Goal: Information Seeking & Learning: Check status

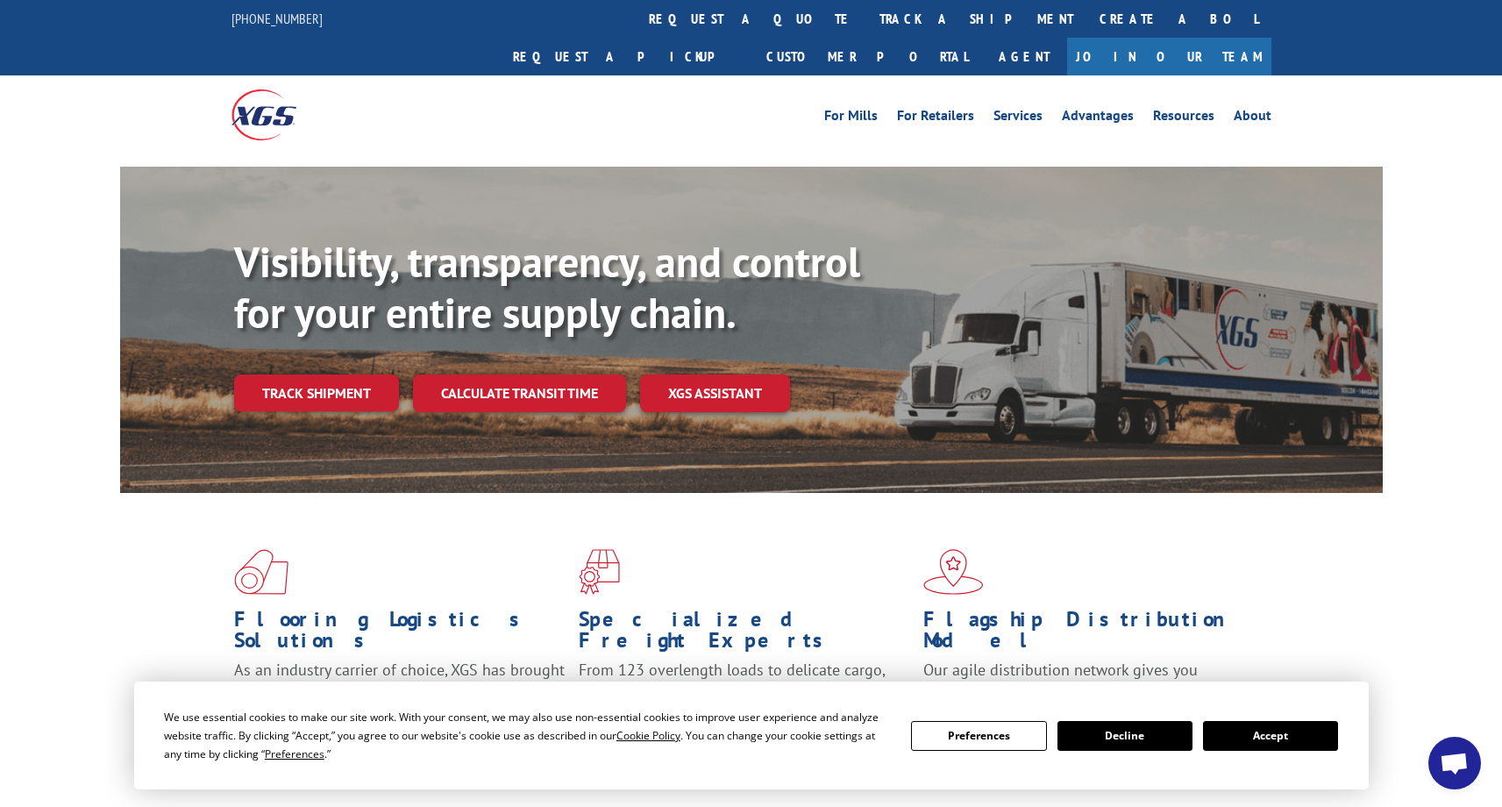
click at [1266, 724] on button "Accept" at bounding box center [1270, 736] width 135 height 30
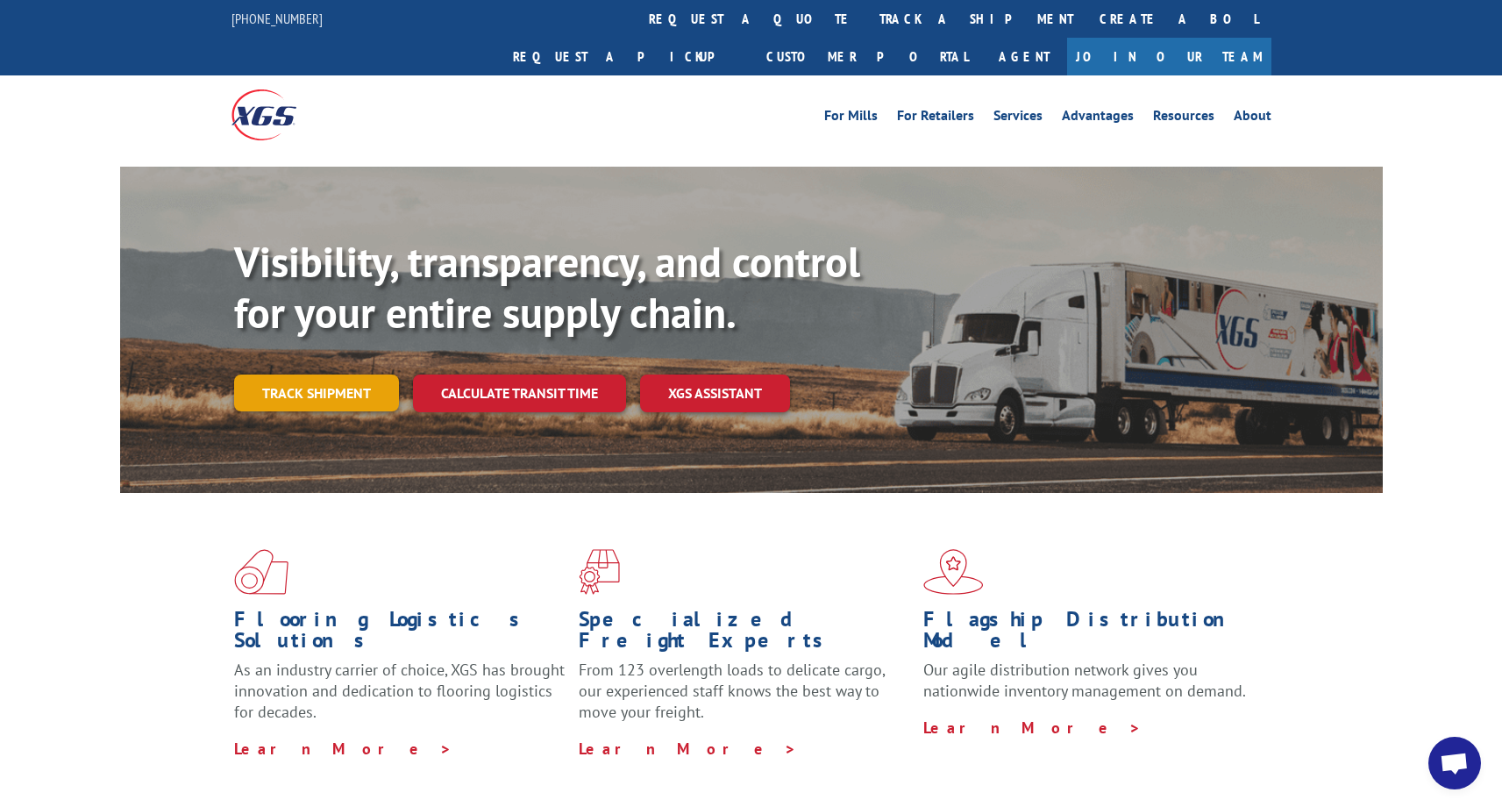
click at [336, 374] on link "Track shipment" at bounding box center [316, 392] width 165 height 37
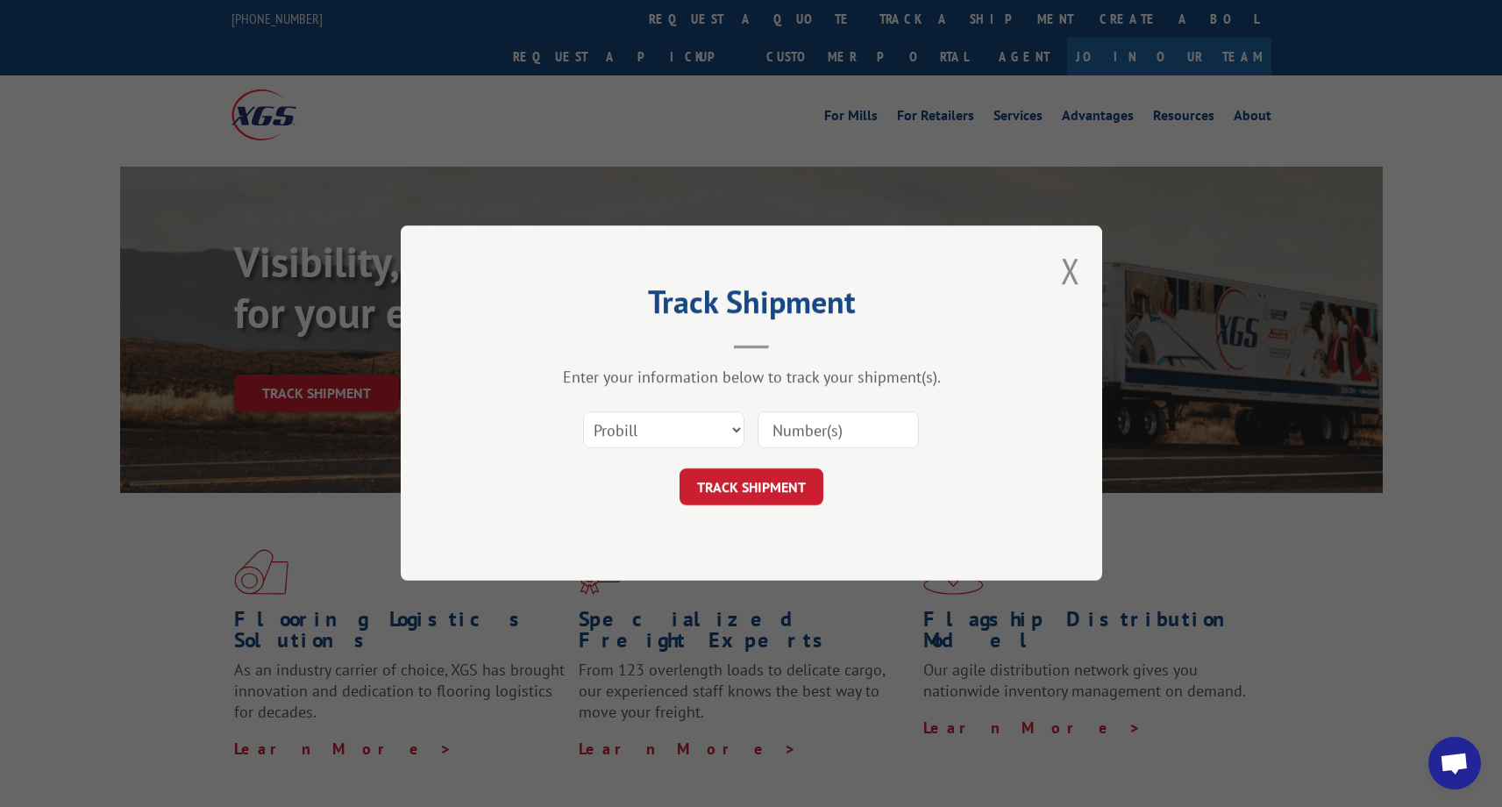
click at [789, 433] on input at bounding box center [838, 430] width 161 height 37
paste input "17402749"
type input "17402749"
click at [765, 486] on button "TRACK SHIPMENT" at bounding box center [752, 487] width 144 height 37
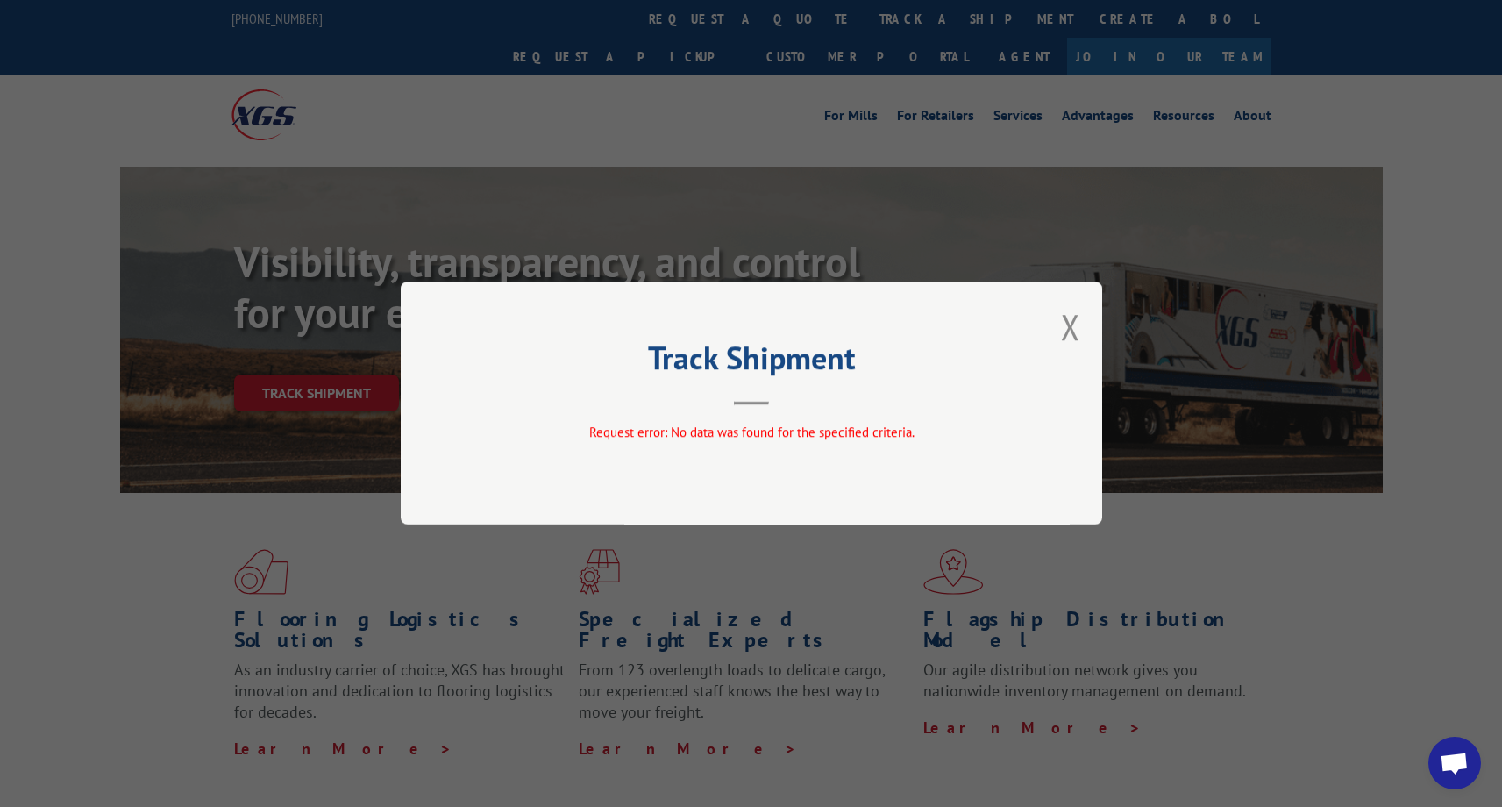
click at [1055, 330] on div "Track Shipment Request error: No data was found for the specified criteria." at bounding box center [752, 402] width 702 height 243
click at [1082, 327] on div "Track Shipment Request error: No data was found for the specified criteria." at bounding box center [752, 402] width 702 height 243
click at [1072, 324] on button "Close modal" at bounding box center [1070, 326] width 19 height 46
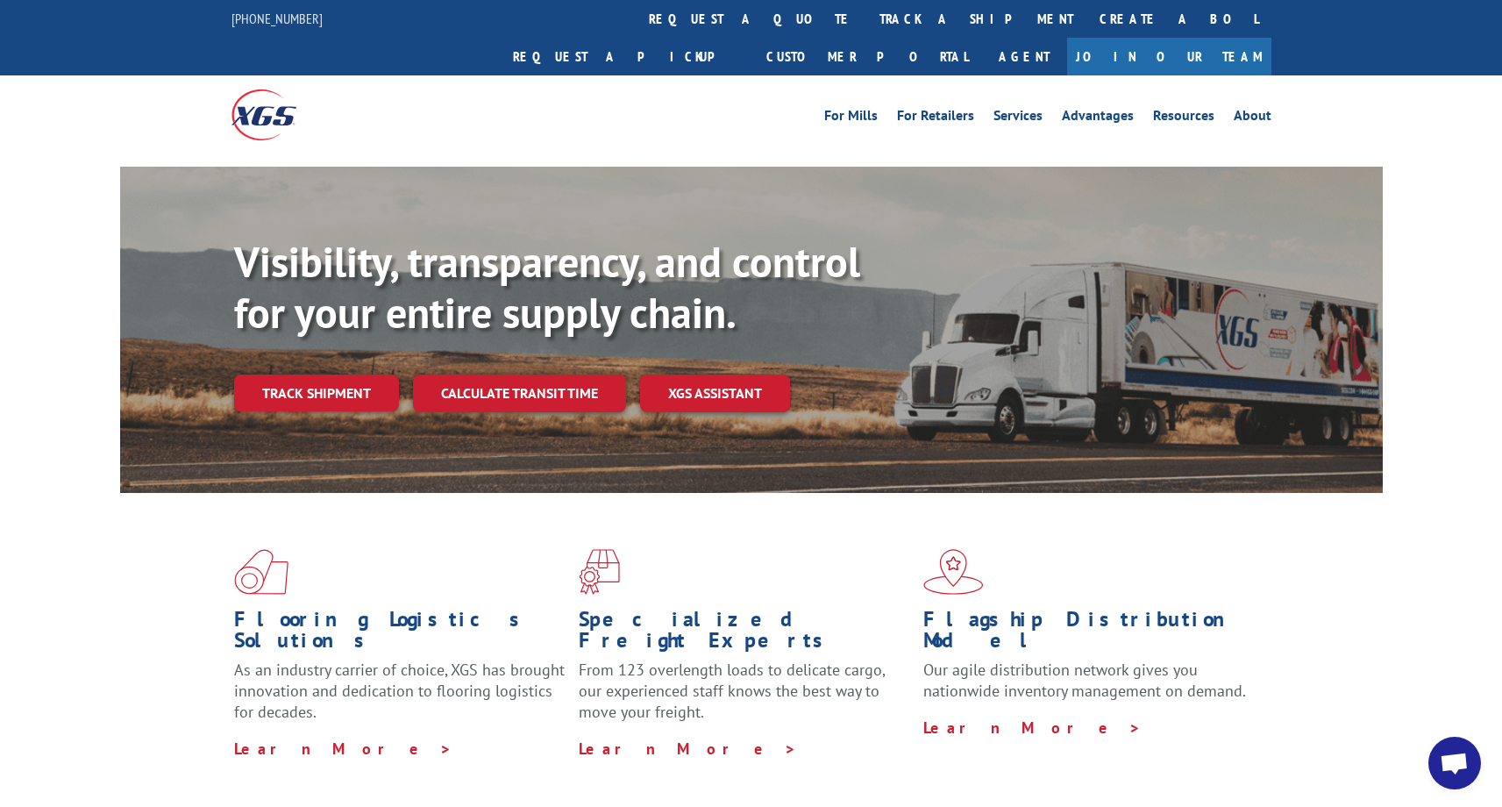
click at [290, 374] on link "Track shipment" at bounding box center [316, 392] width 165 height 37
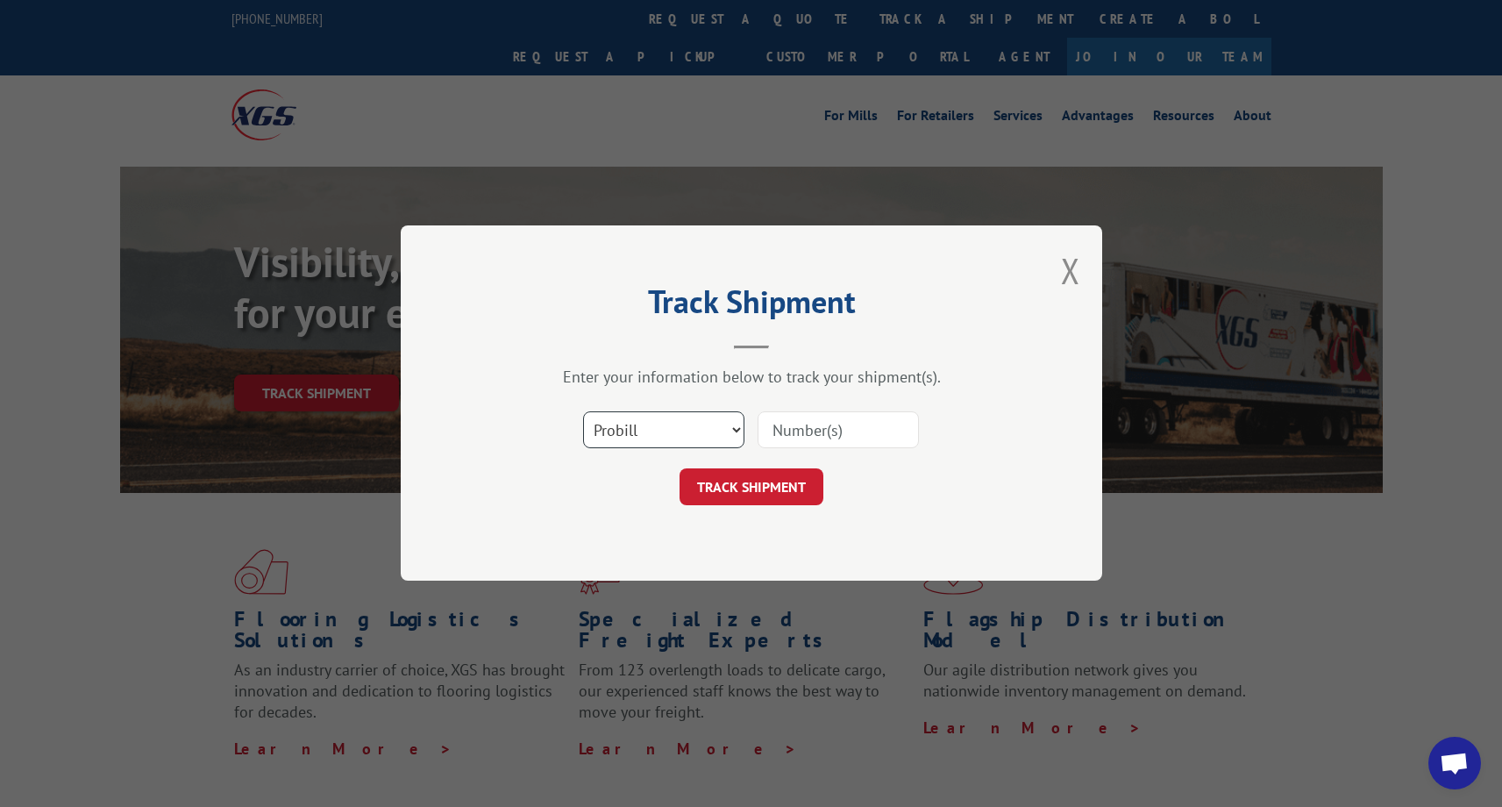
click at [617, 432] on select "Select category... Probill BOL PO" at bounding box center [663, 430] width 161 height 37
select select "bol"
click at [583, 412] on select "Select category... Probill BOL PO" at bounding box center [663, 430] width 161 height 37
click at [773, 431] on input at bounding box center [838, 430] width 161 height 37
paste input "17402749"
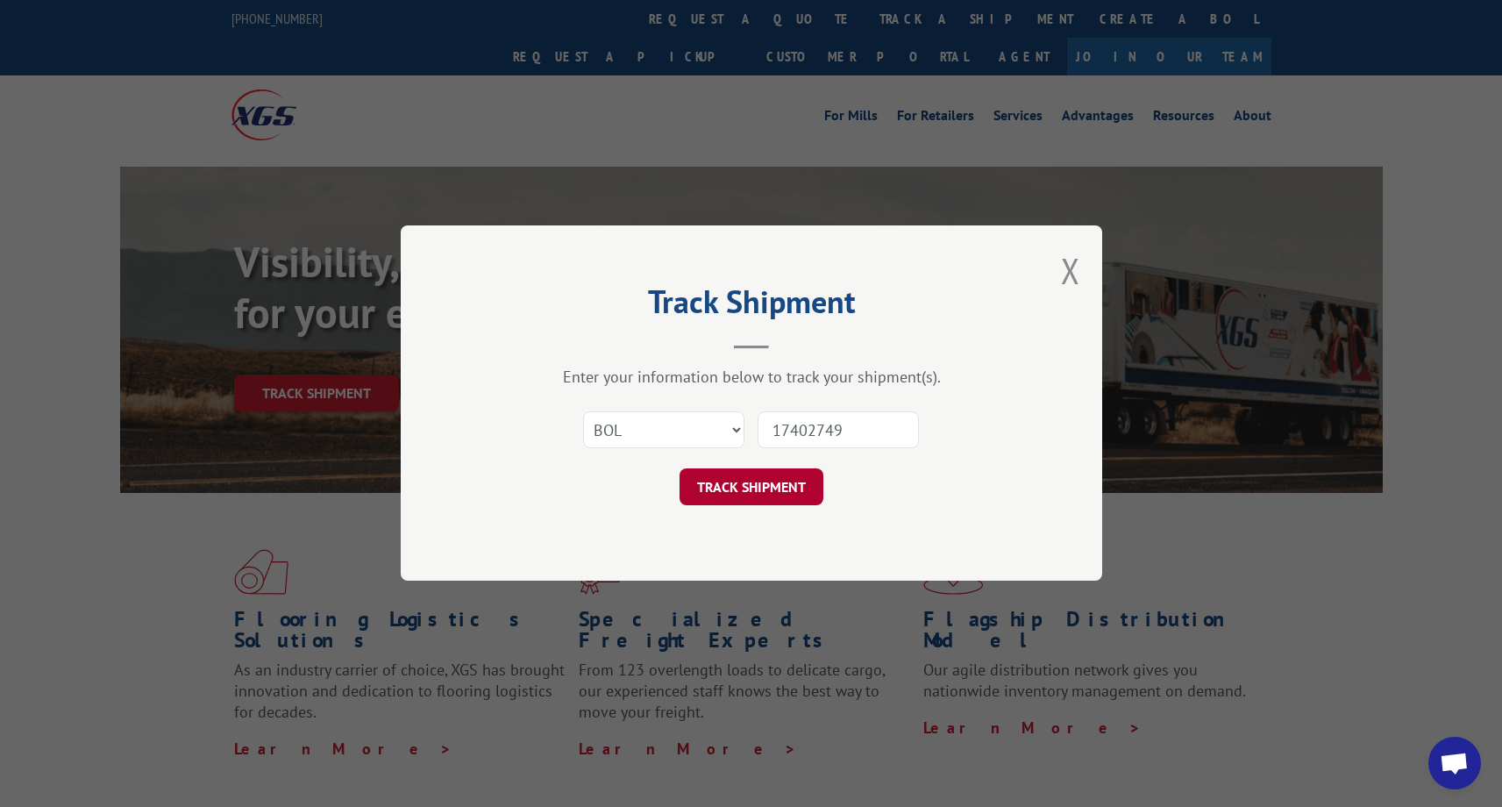
type input "17402749"
click at [780, 495] on button "TRACK SHIPMENT" at bounding box center [752, 487] width 144 height 37
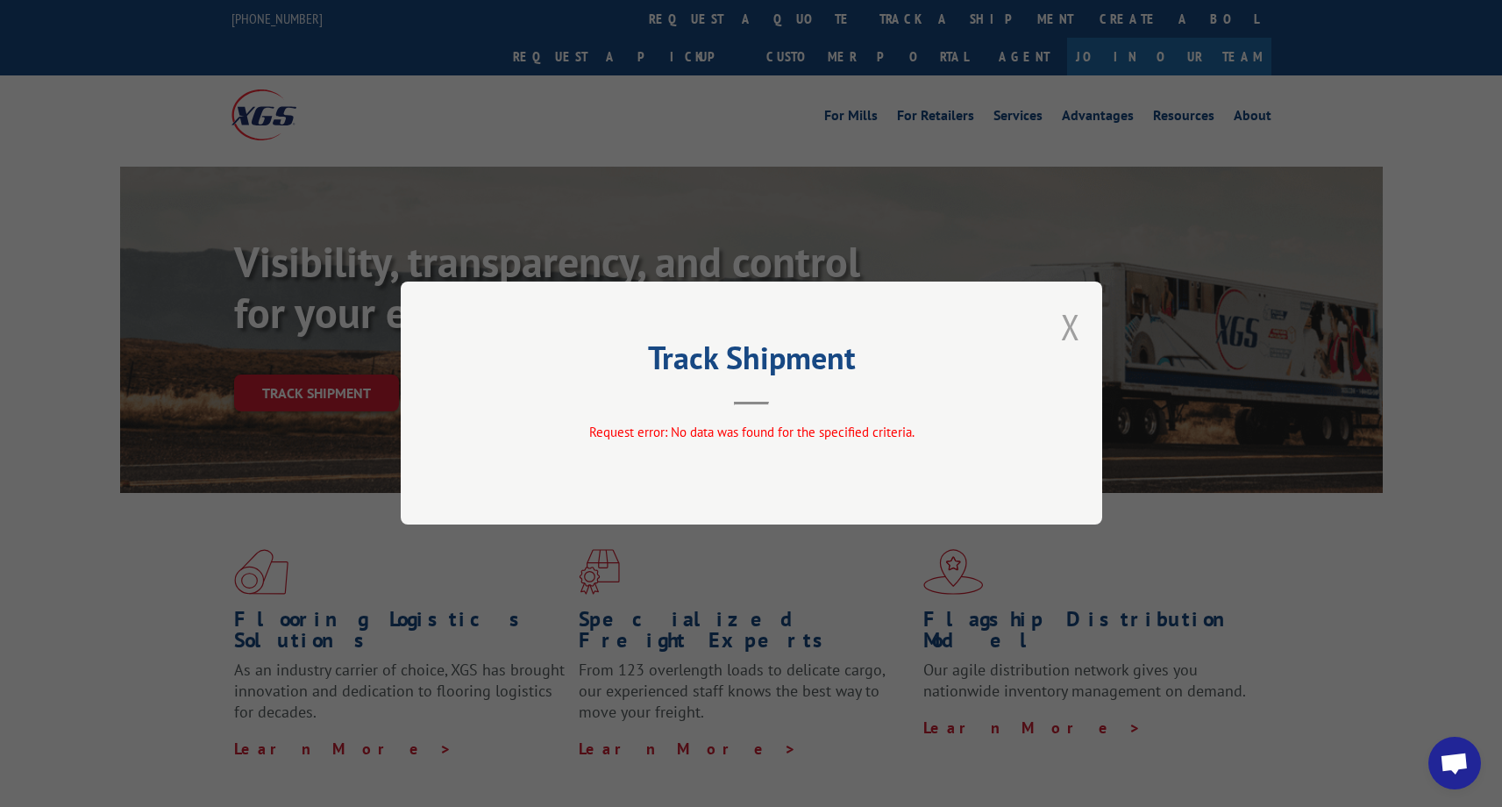
click at [1069, 323] on button "Close modal" at bounding box center [1070, 326] width 19 height 46
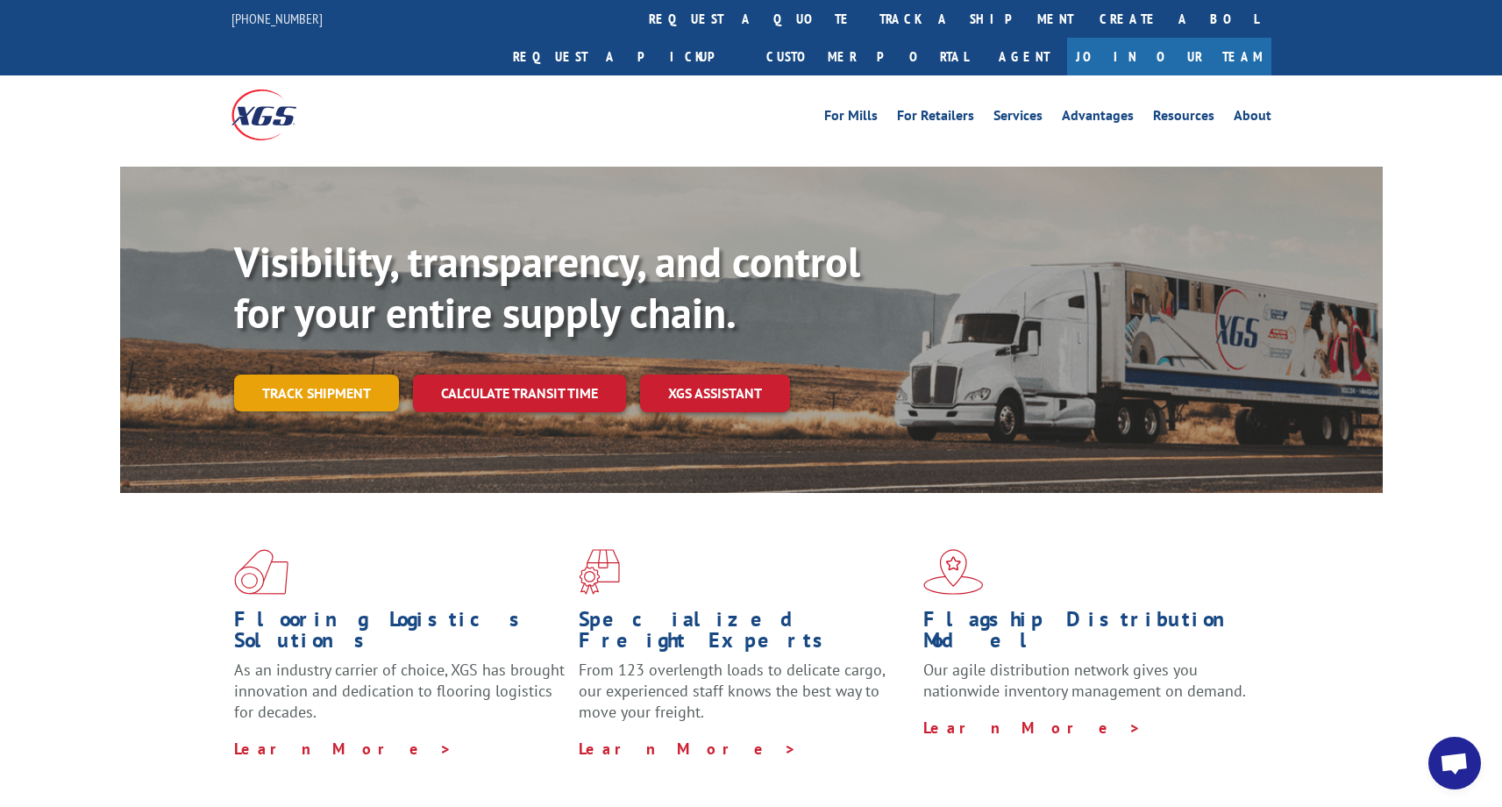
click at [337, 374] on link "Track shipment" at bounding box center [316, 392] width 165 height 37
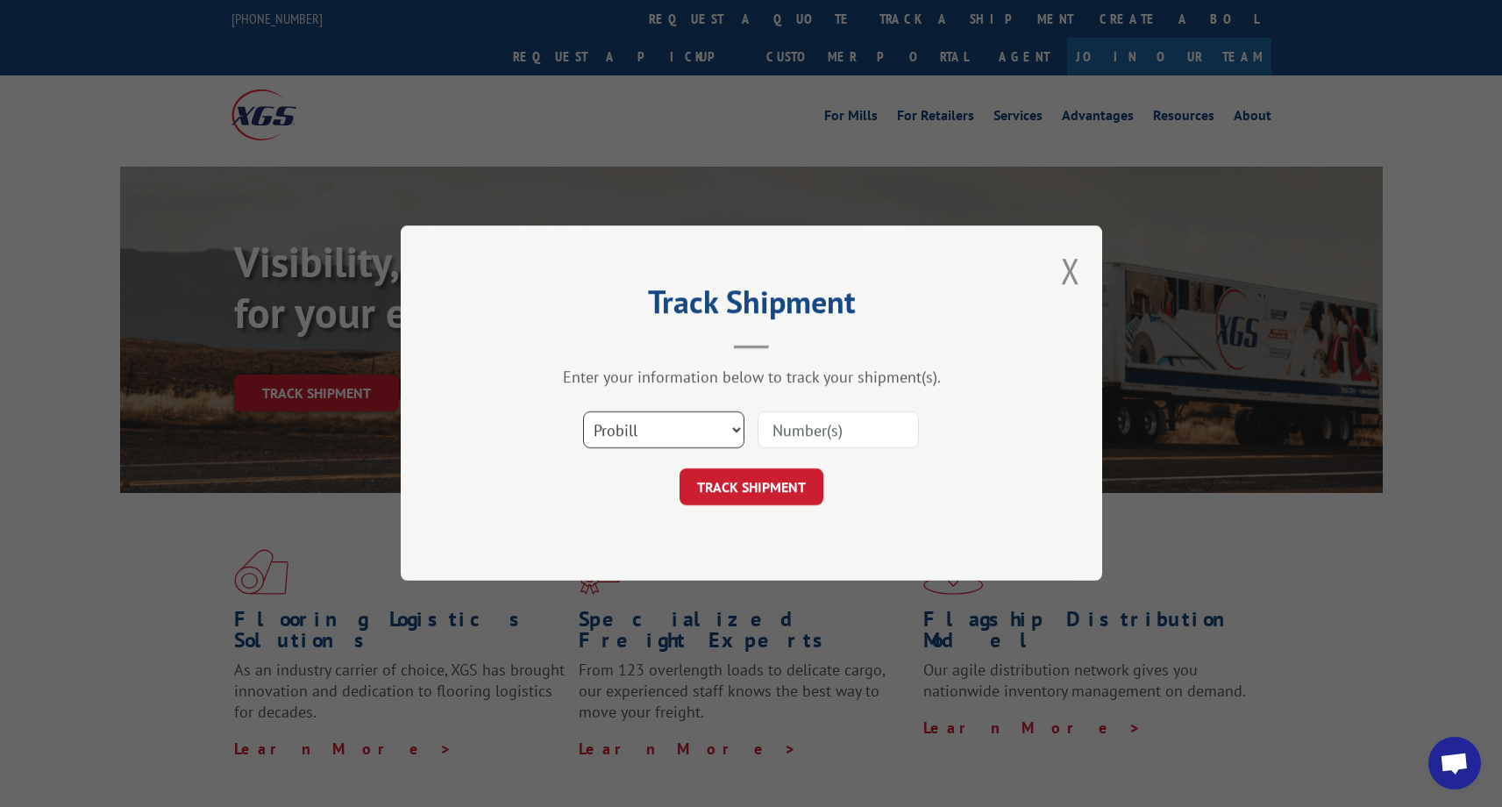
click at [647, 419] on select "Select category... Probill BOL PO" at bounding box center [663, 430] width 161 height 37
select select "po"
click at [583, 412] on select "Select category... Probill BOL PO" at bounding box center [663, 430] width 161 height 37
click at [792, 428] on input at bounding box center [838, 430] width 161 height 37
paste input "17402749"
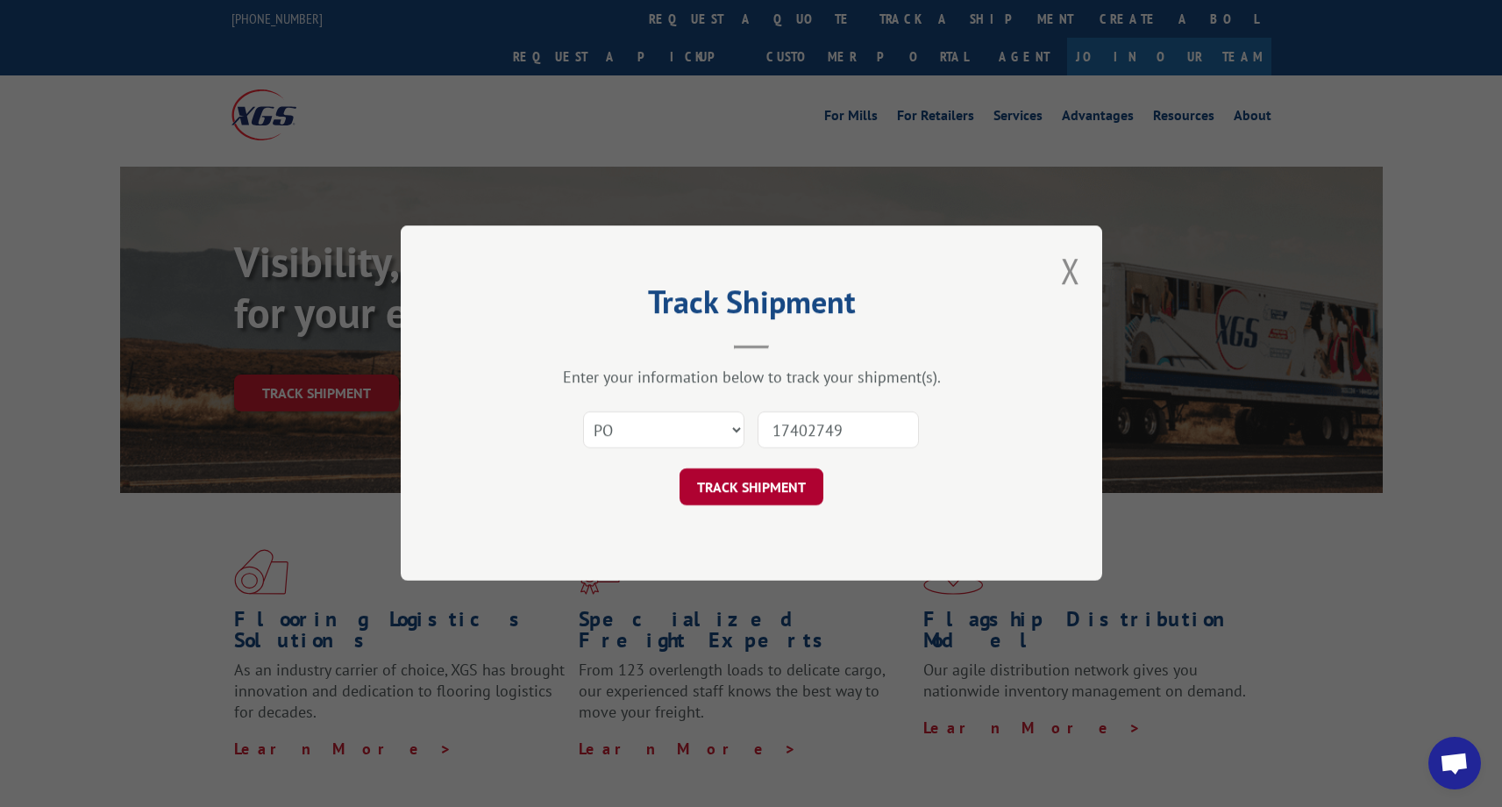
type input "17402749"
click at [782, 476] on button "TRACK SHIPMENT" at bounding box center [752, 487] width 144 height 37
